Goal: Find specific page/section: Find specific page/section

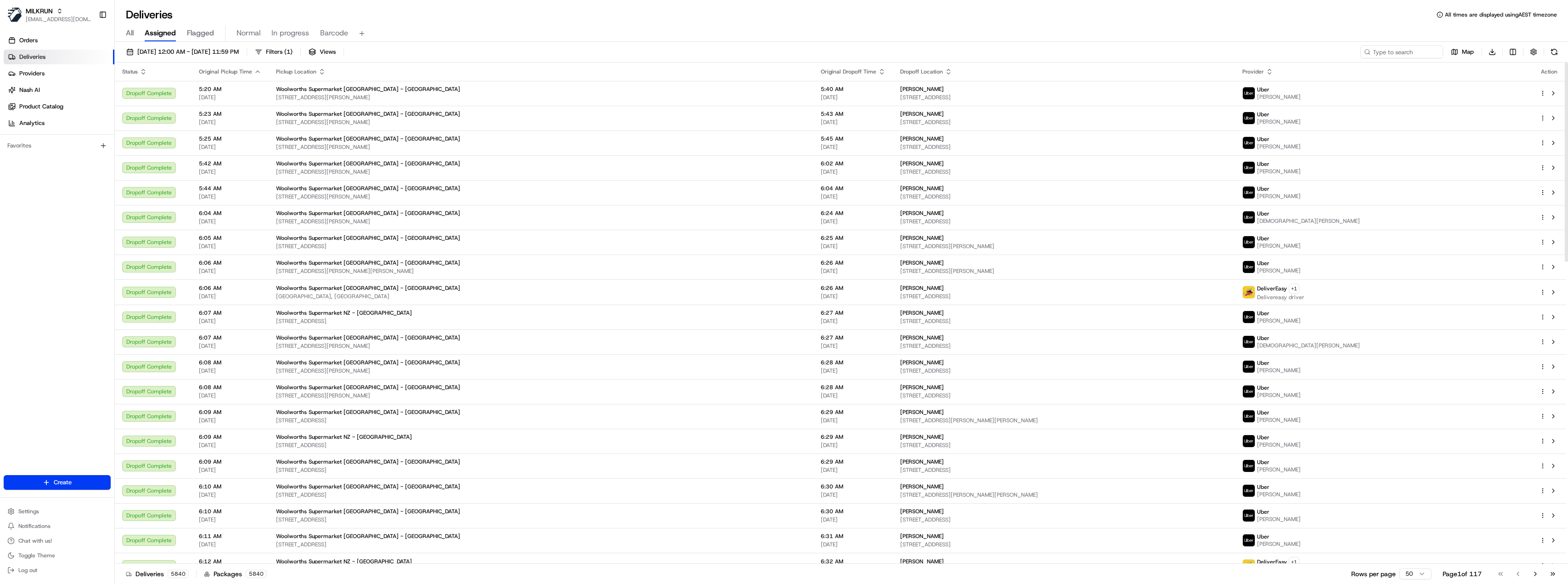
click at [1408, 43] on div "[DATE] 12:00 AM - [DATE] 11:59 PM Filters ( 1 ) Views Map Download Status Origi…" at bounding box center [841, 313] width 1453 height 544
click at [1410, 54] on input at bounding box center [1388, 52] width 110 height 13
type input "neutral bay"
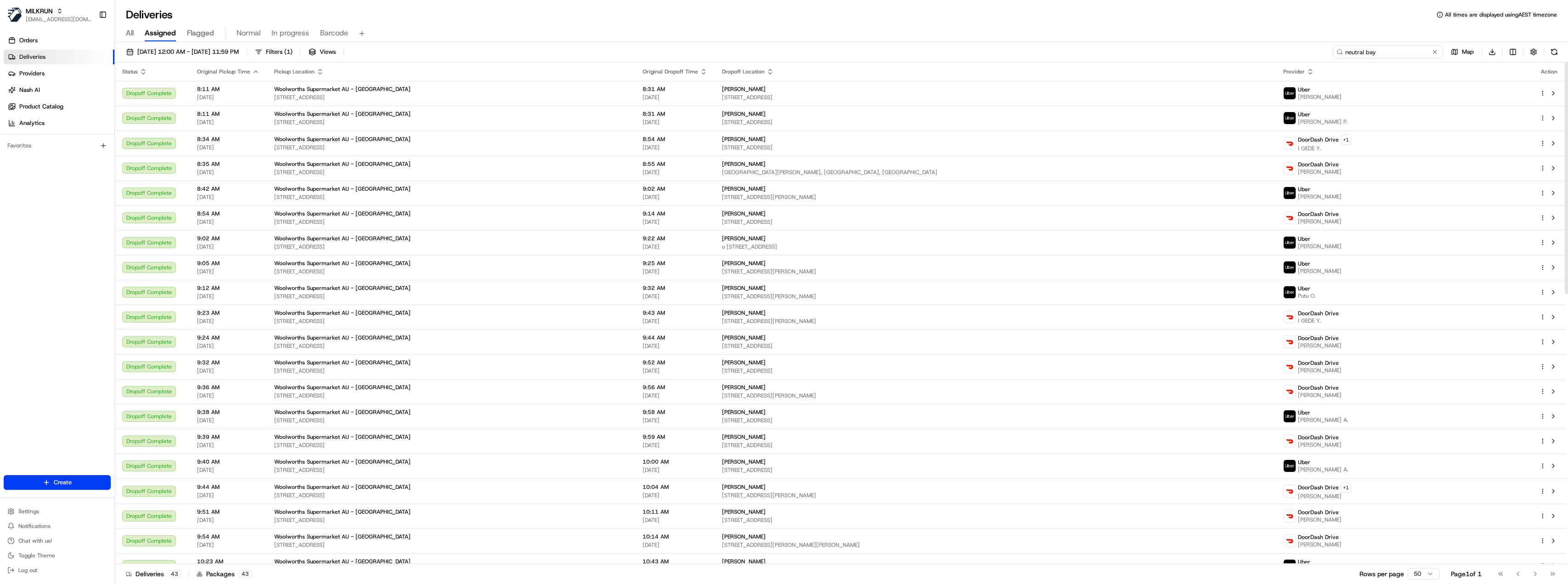
drag, startPoint x: 1402, startPoint y: 55, endPoint x: 964, endPoint y: 45, distance: 438.1
click at [963, 46] on div "[DATE] 12:00 AM - [DATE] 11:59 PM Filters ( 1 ) Views neutral bay Map Download" at bounding box center [841, 54] width 1453 height 17
